Goal: Find specific page/section: Find specific page/section

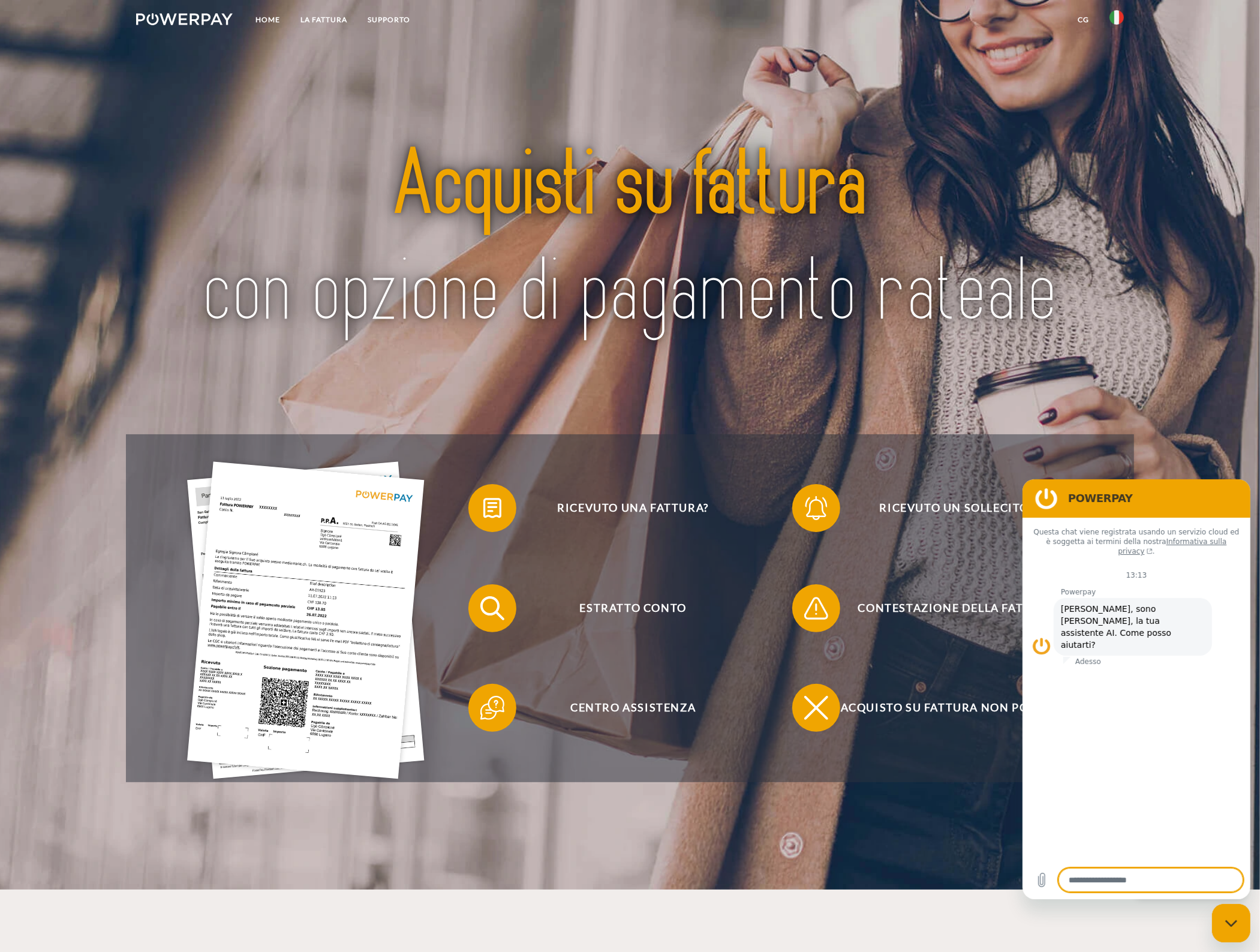
click at [1186, 356] on header "Home LA FATTURA [GEOGRAPHIC_DATA]" at bounding box center [630, 445] width 1260 height 889
click at [652, 838] on header "Home LA FATTURA [GEOGRAPHIC_DATA]" at bounding box center [630, 445] width 1260 height 889
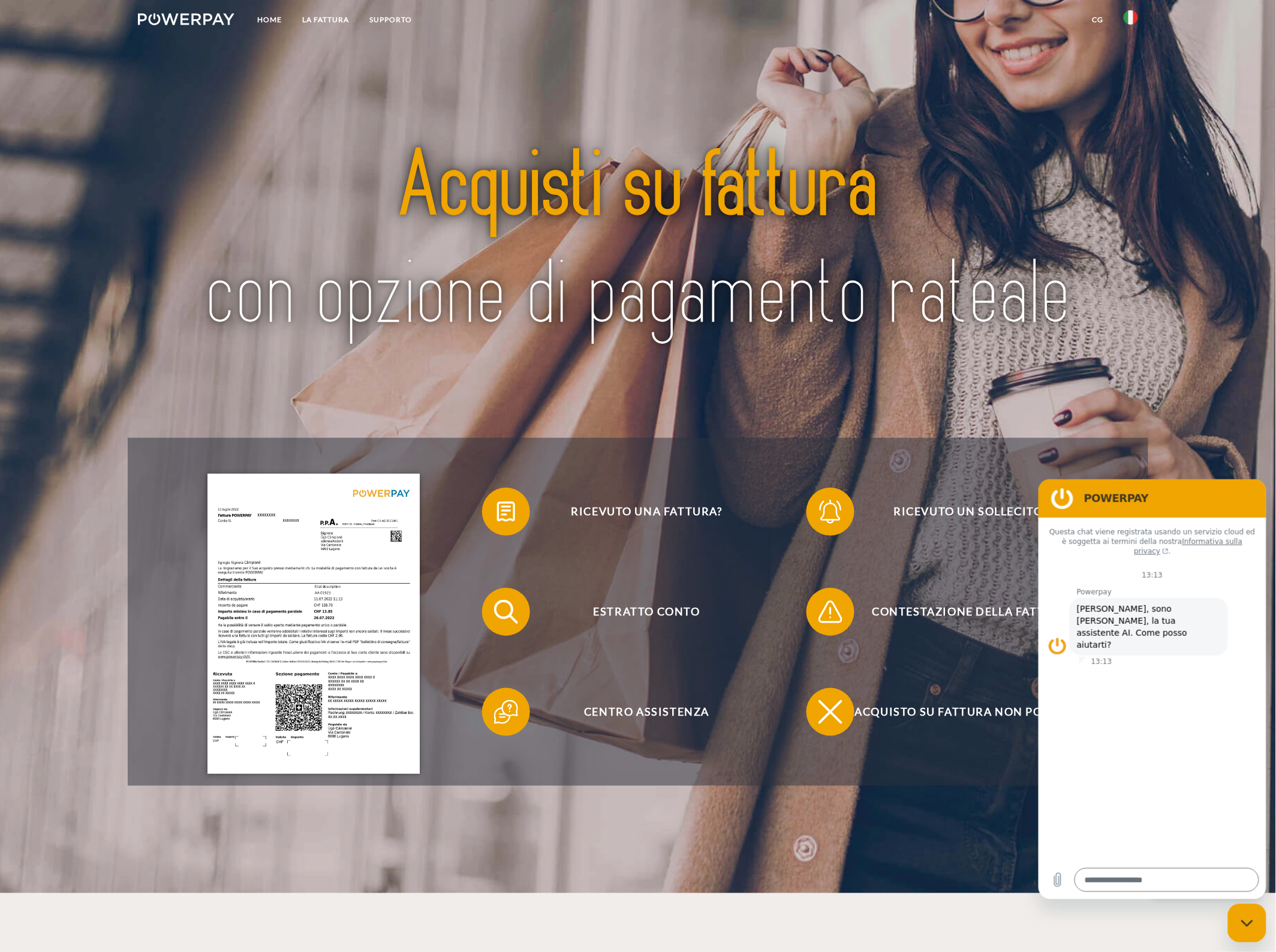
type textarea "*"
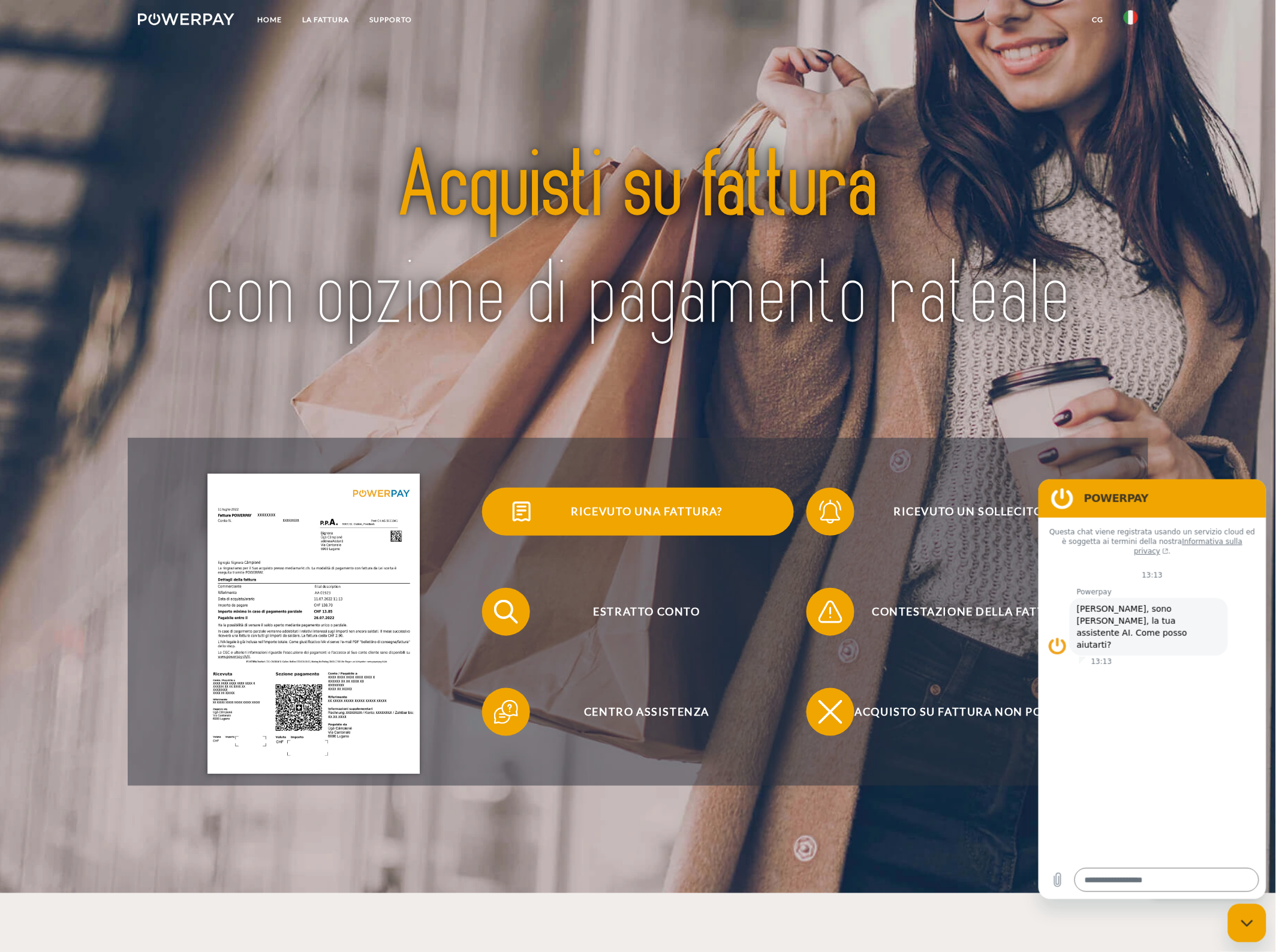
click at [638, 517] on span "Ricevuto una fattura?" at bounding box center [647, 511] width 294 height 48
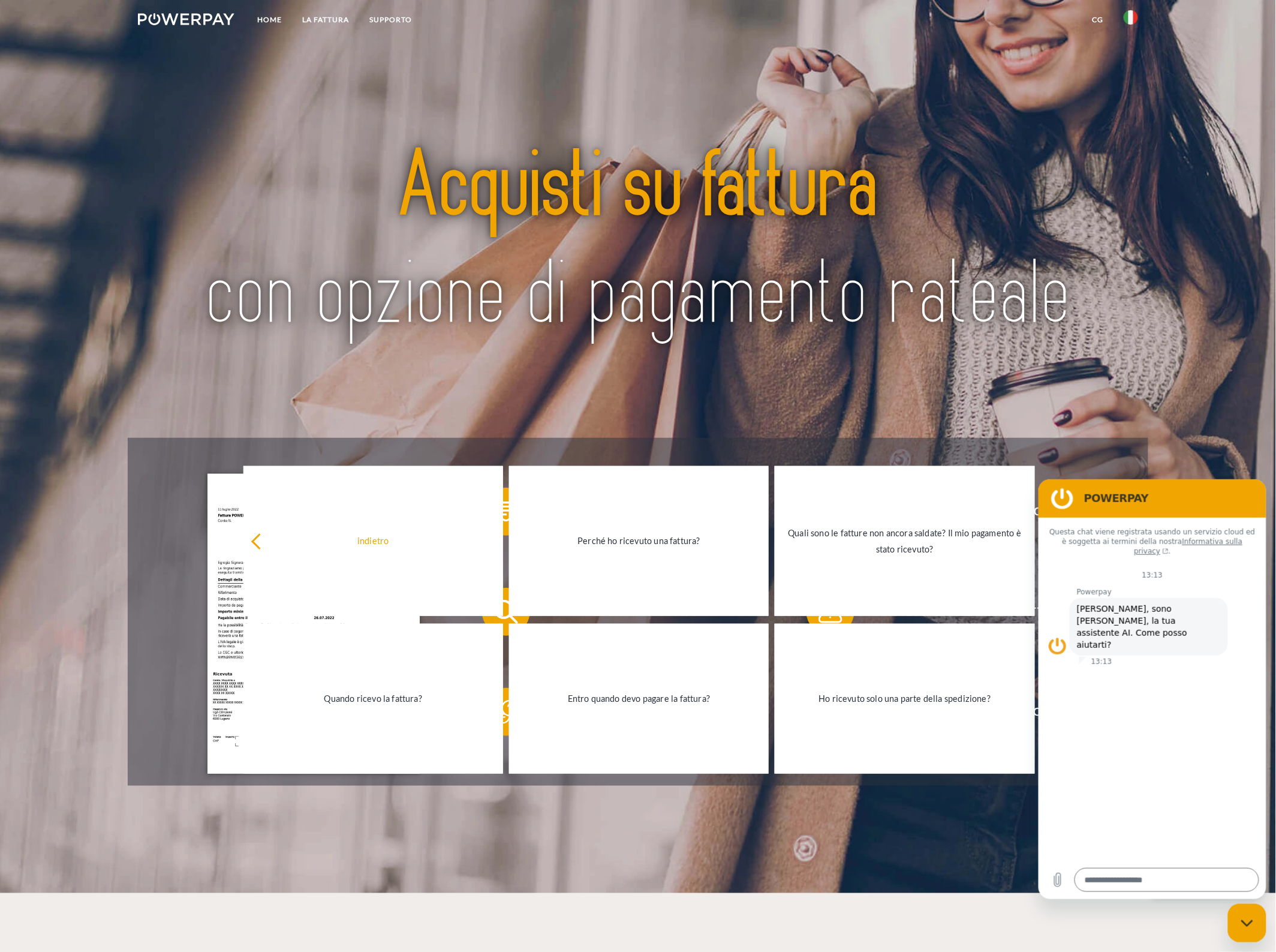
click at [174, 571] on div at bounding box center [314, 611] width 325 height 300
click at [455, 316] on img at bounding box center [638, 242] width 901 height 294
click at [1120, 459] on div "Ricevuto una fattura? Ricevuto un sollecito? Estratto conto indietro" at bounding box center [638, 611] width 1021 height 348
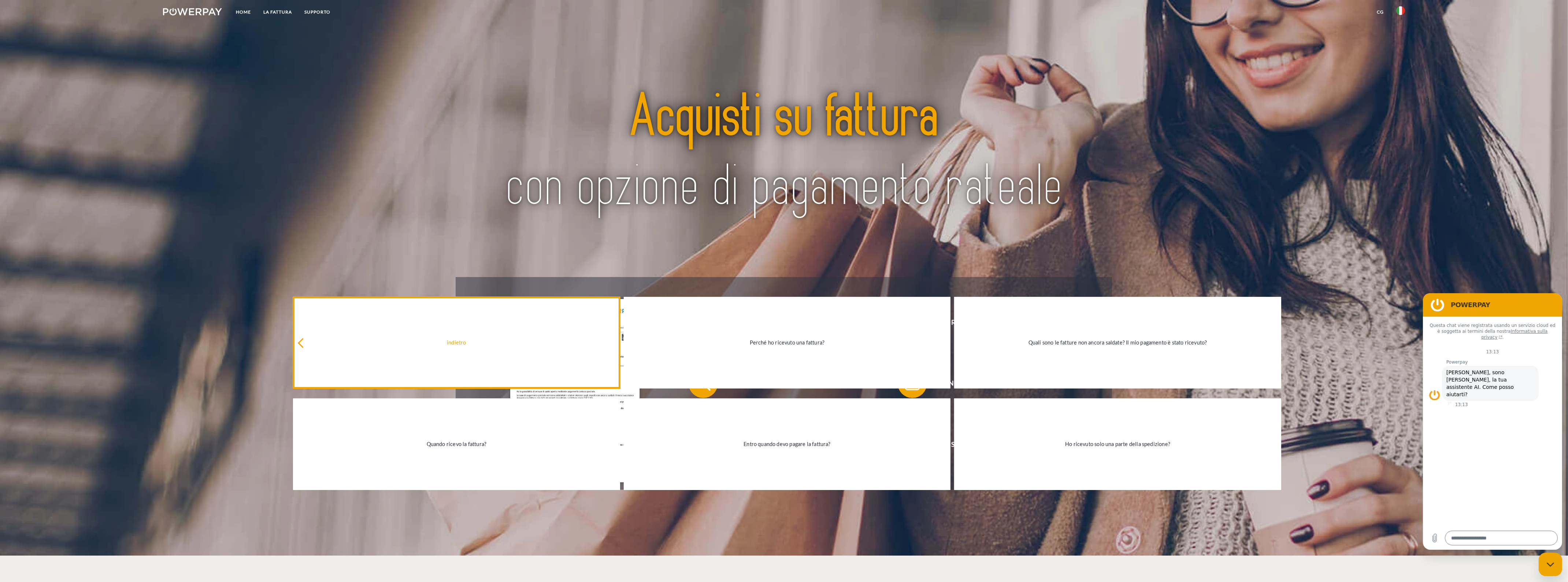
click at [307, 345] on div "indietro" at bounding box center [457, 342] width 318 height 10
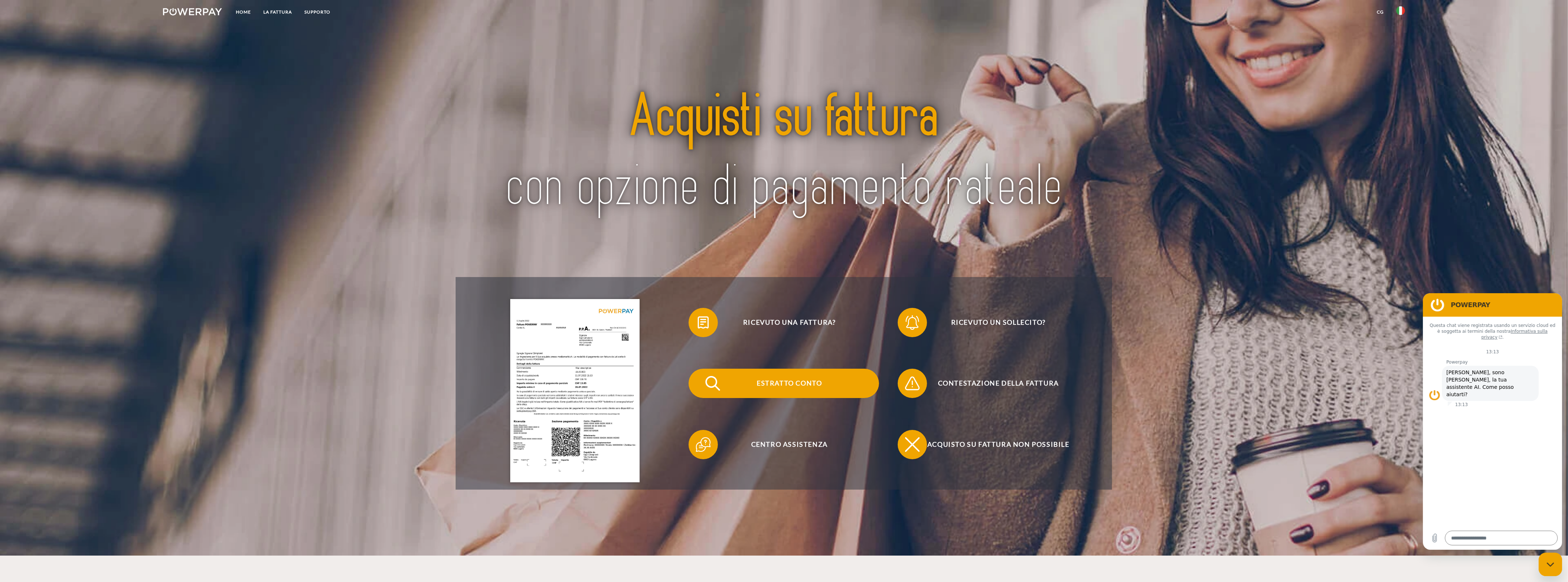
click at [769, 383] on span "Estratto conto" at bounding box center [789, 383] width 180 height 29
